Goal: Information Seeking & Learning: Learn about a topic

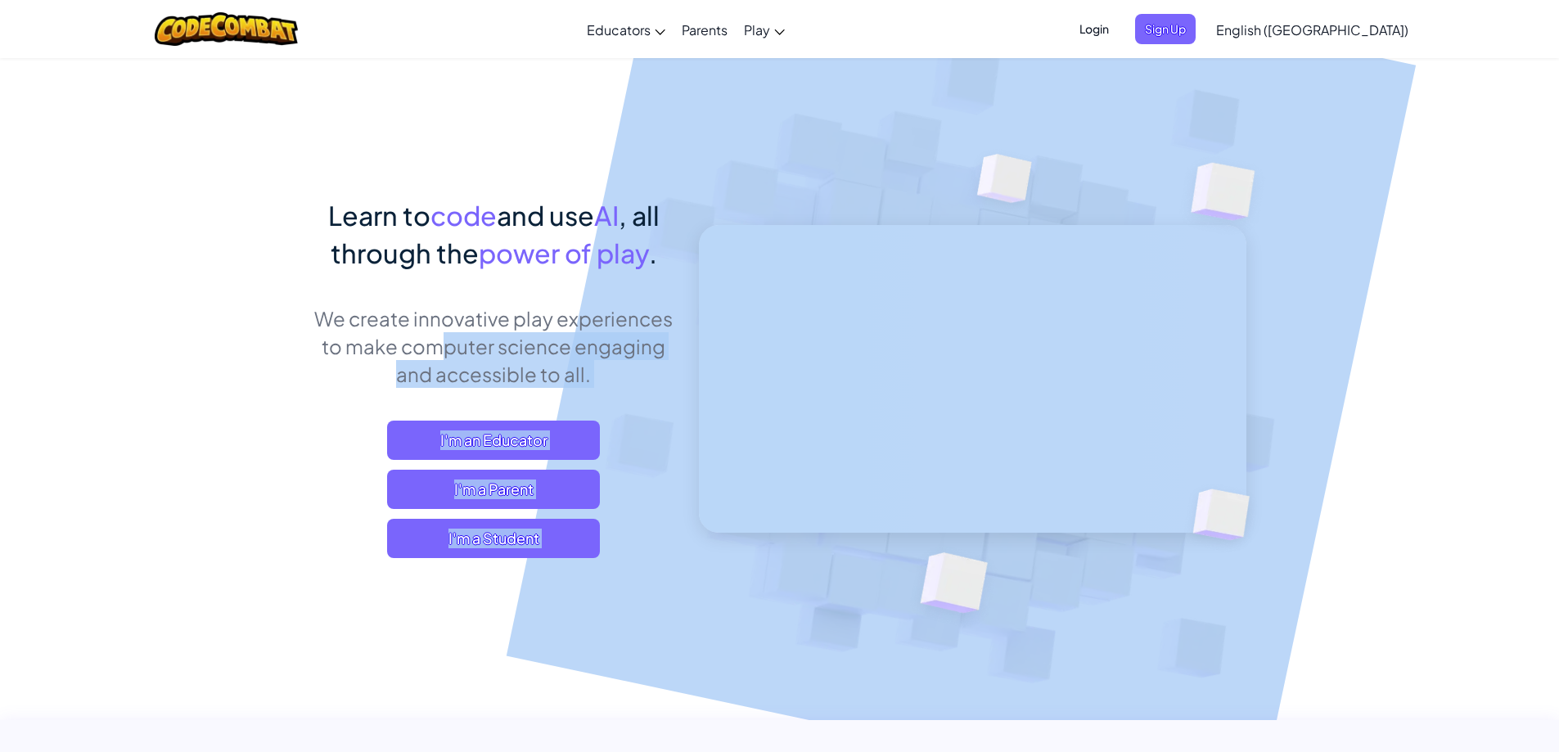
drag, startPoint x: 842, startPoint y: 713, endPoint x: 820, endPoint y: 694, distance: 29.0
click at [842, 711] on img at bounding box center [961, 360] width 909 height 909
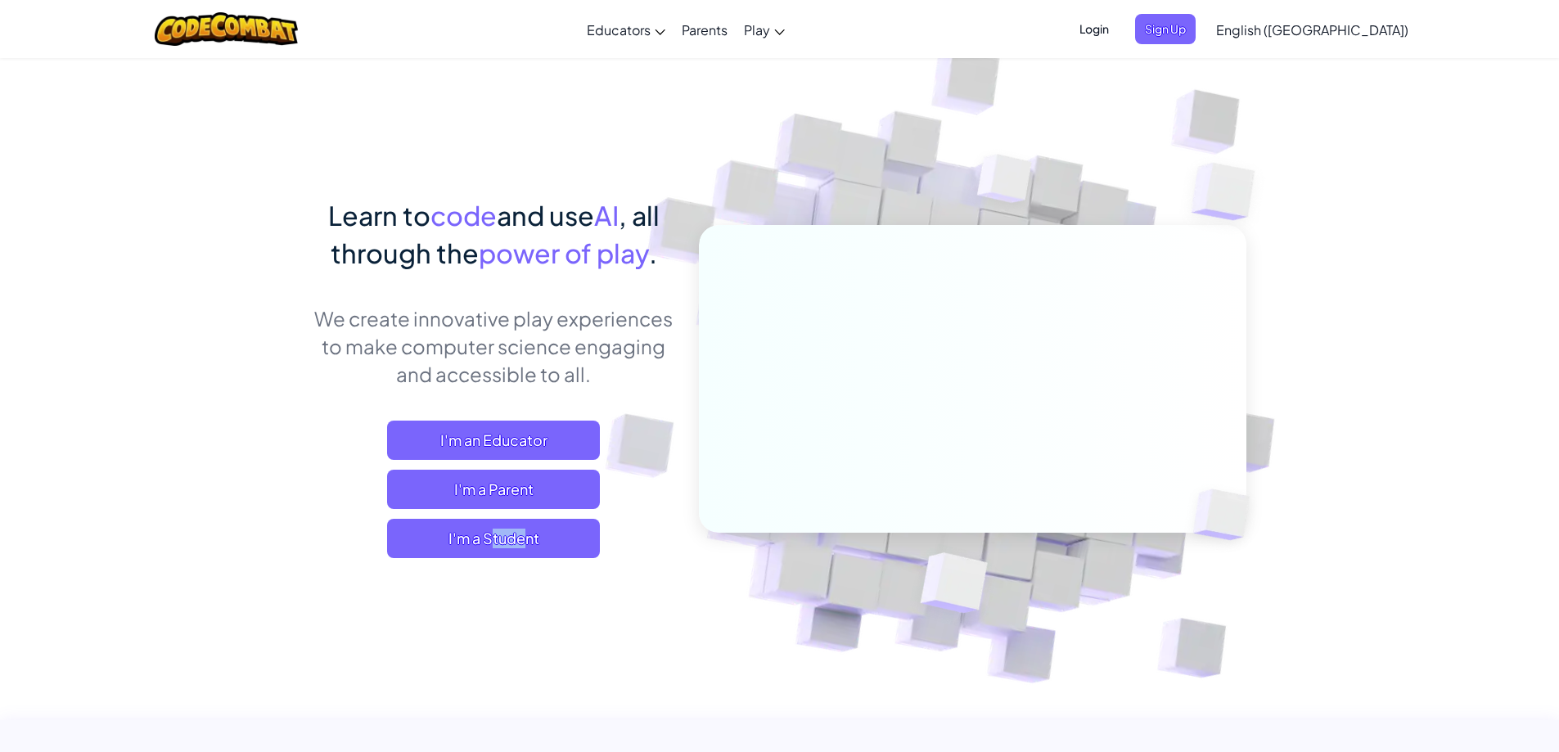
drag, startPoint x: 377, startPoint y: 670, endPoint x: 361, endPoint y: 674, distance: 15.9
click at [1346, 196] on img at bounding box center [961, 360] width 909 height 909
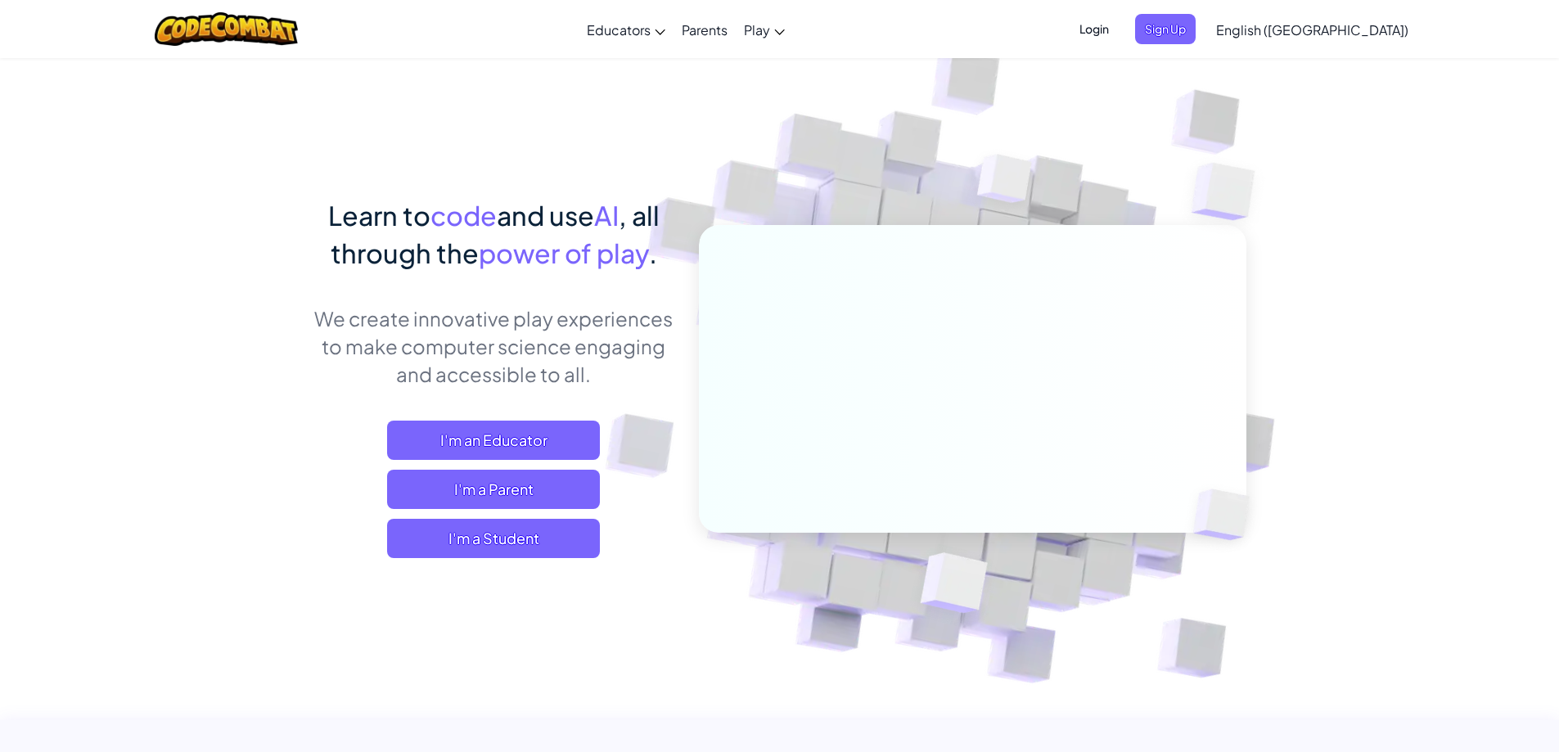
click at [1119, 32] on span "Login" at bounding box center [1094, 29] width 49 height 30
